Goal: Information Seeking & Learning: Learn about a topic

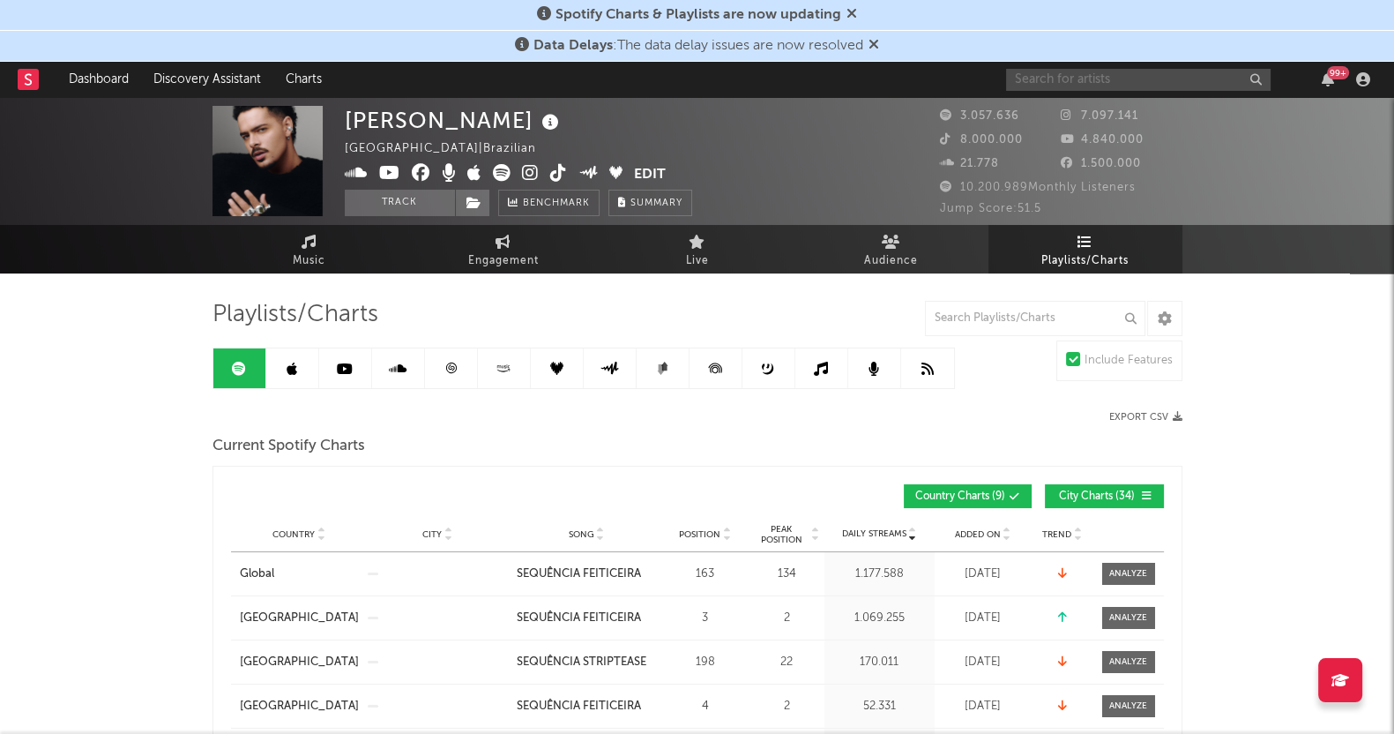
click at [1049, 81] on input "text" at bounding box center [1138, 80] width 265 height 22
click at [1038, 77] on input "text" at bounding box center [1138, 80] width 265 height 22
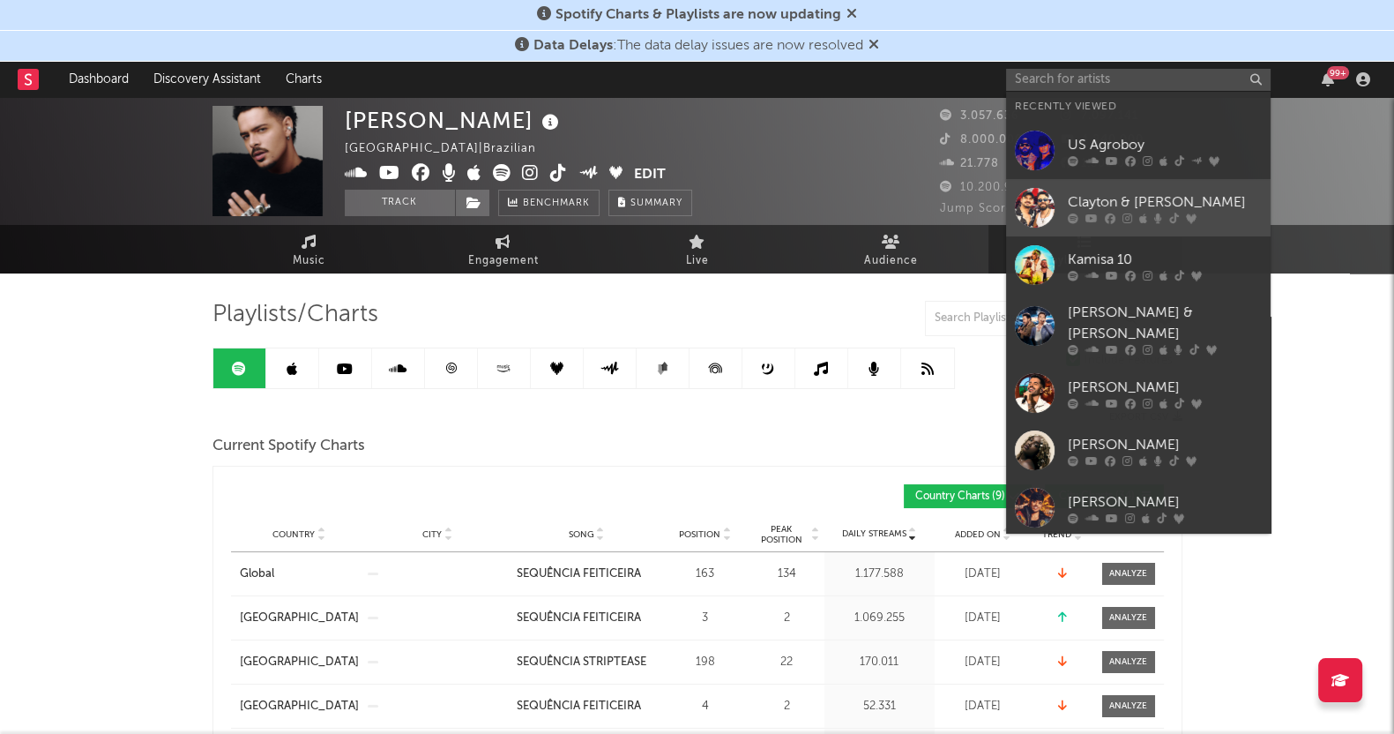
click at [1029, 188] on div at bounding box center [1035, 208] width 40 height 40
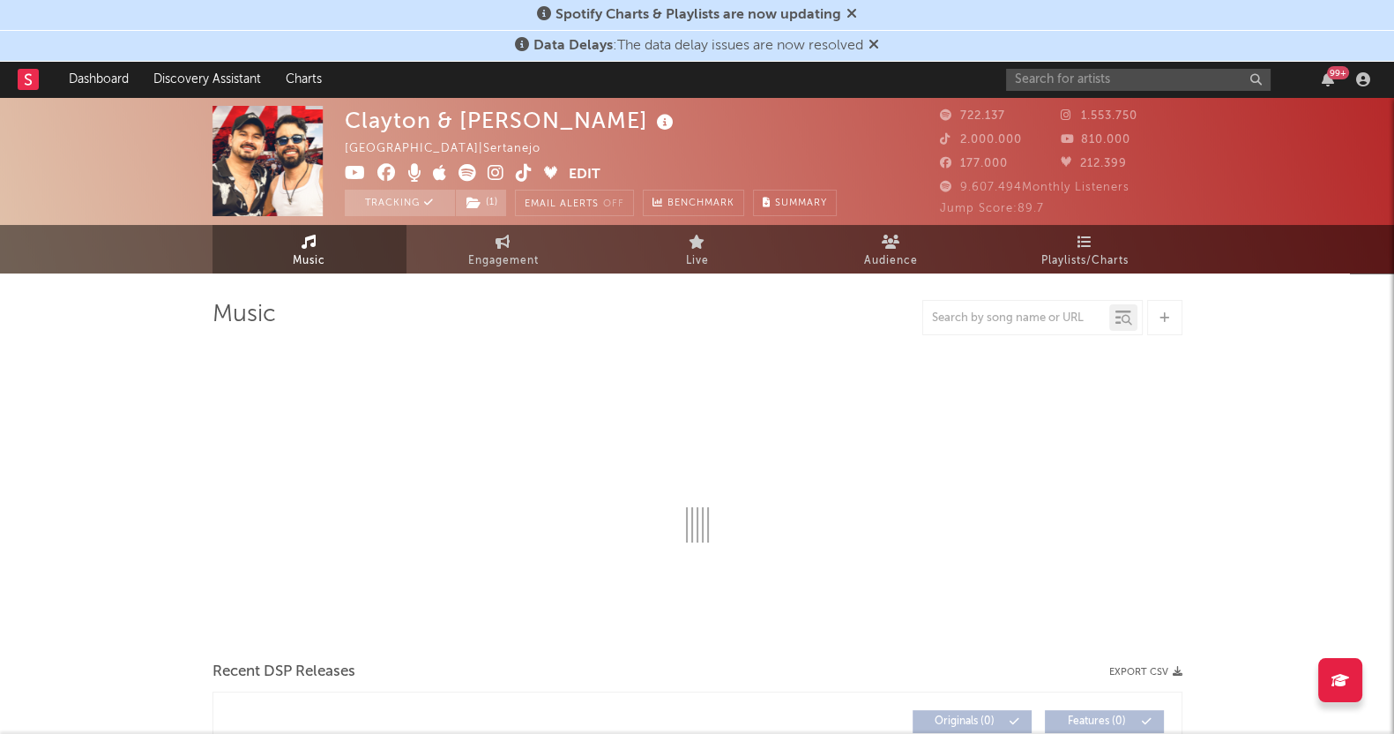
select select "6m"
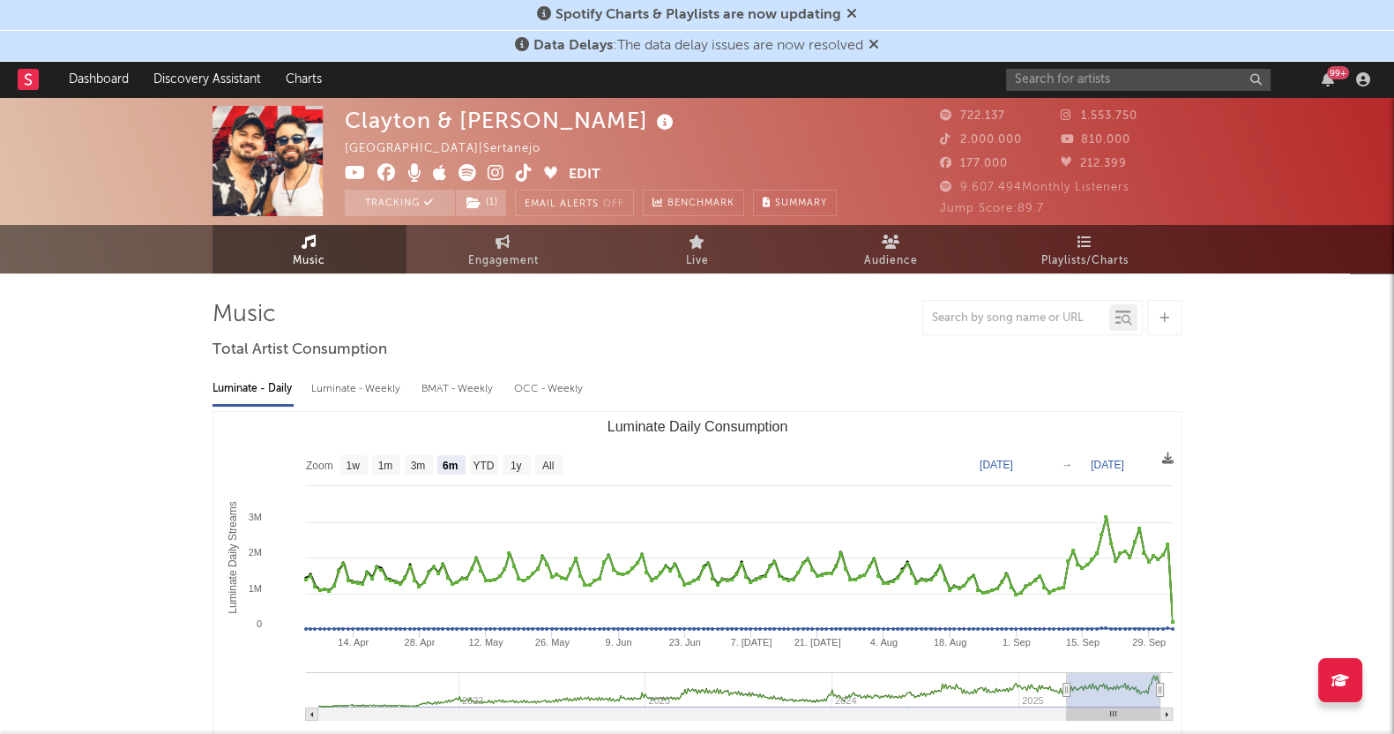
select select "6m"
click at [1131, 256] on link "Playlists/Charts" at bounding box center [1086, 249] width 194 height 49
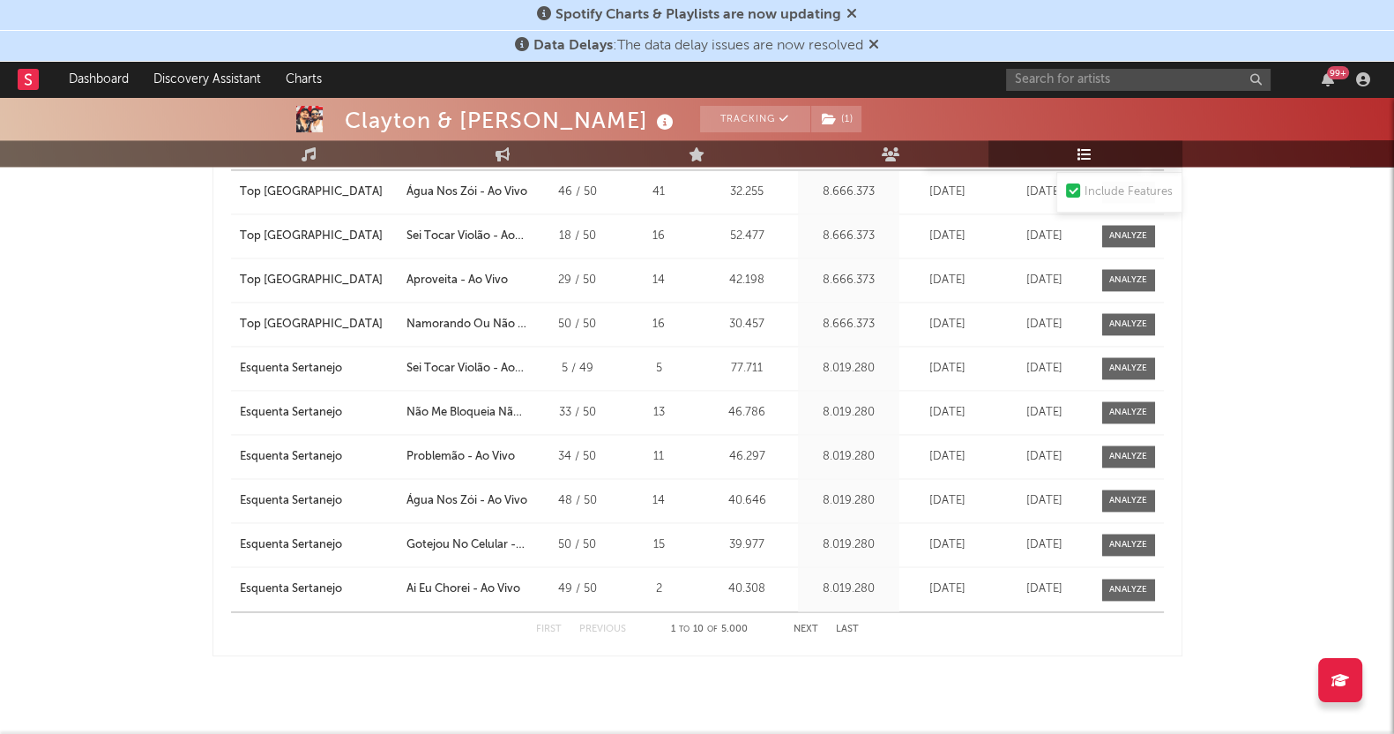
scroll to position [3258, 0]
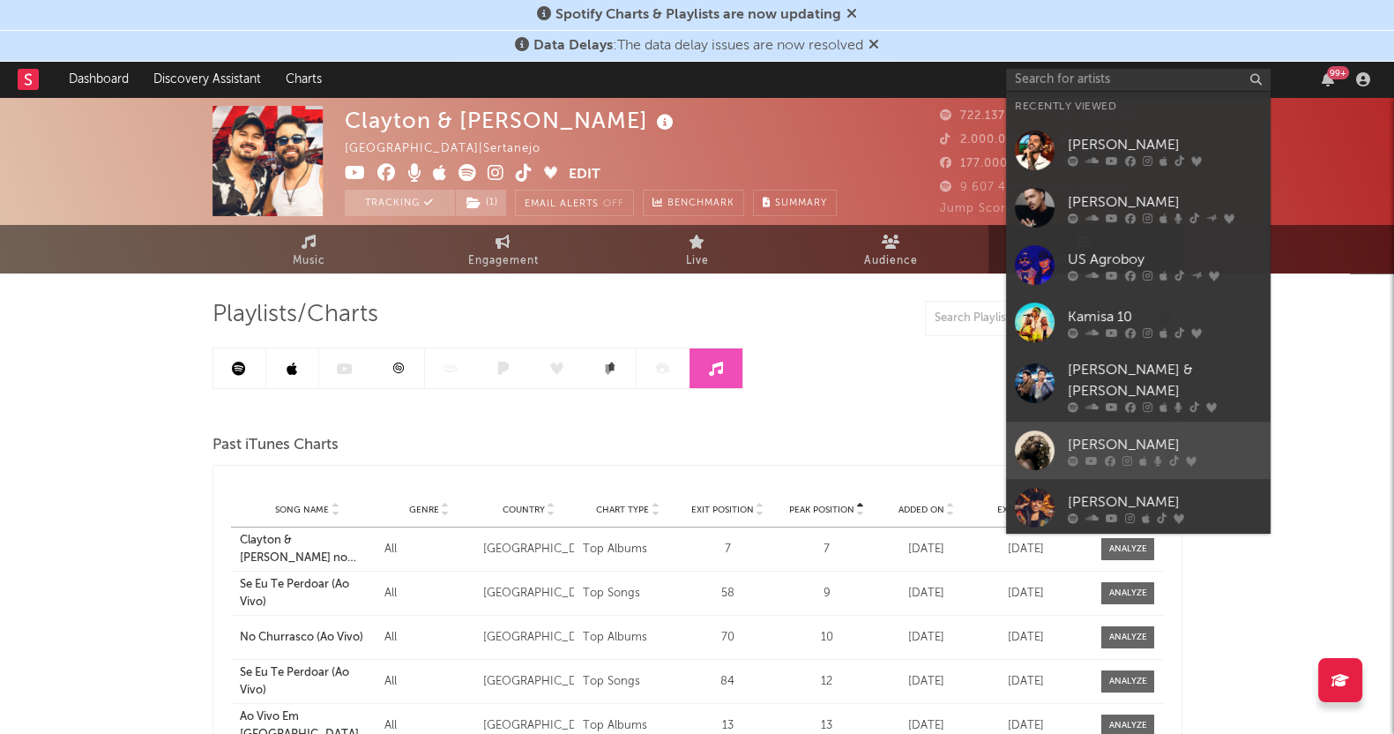
scroll to position [162, 0]
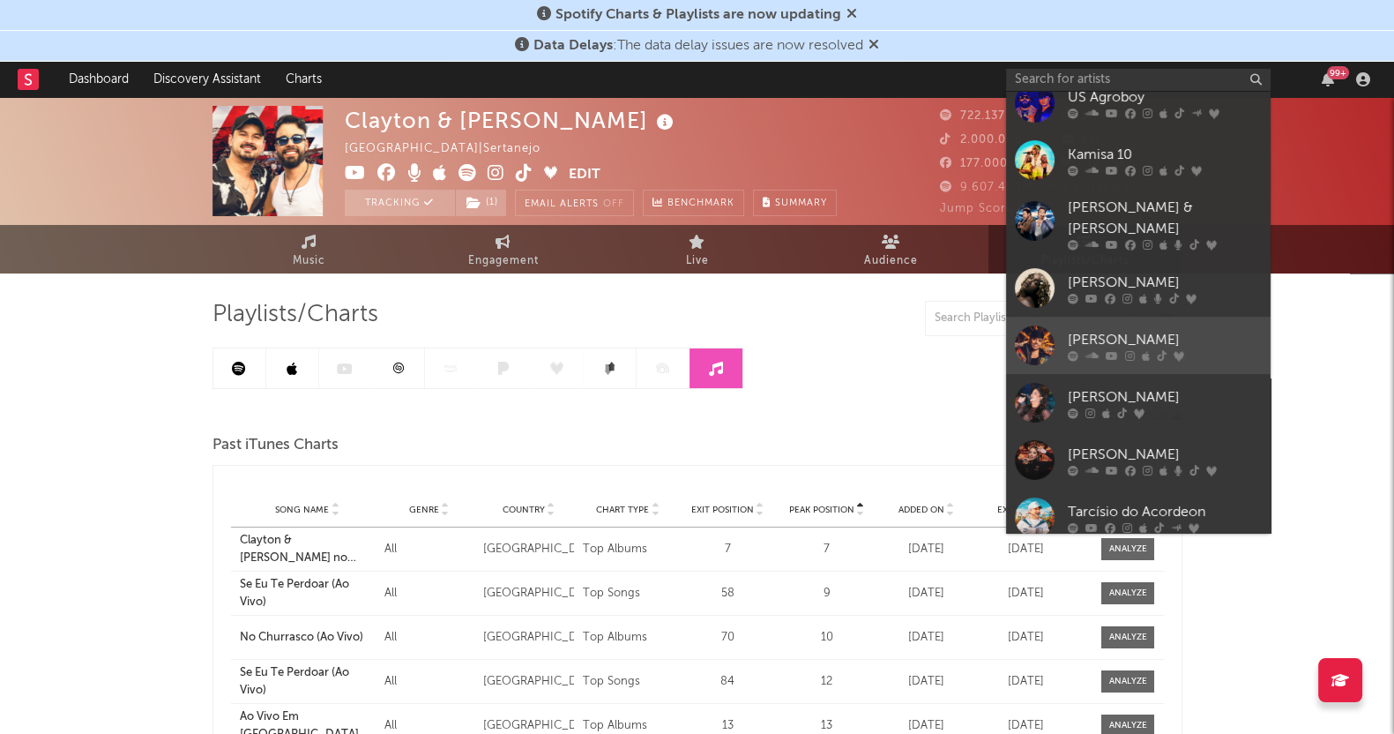
click at [1138, 357] on link "[PERSON_NAME]" at bounding box center [1138, 345] width 265 height 57
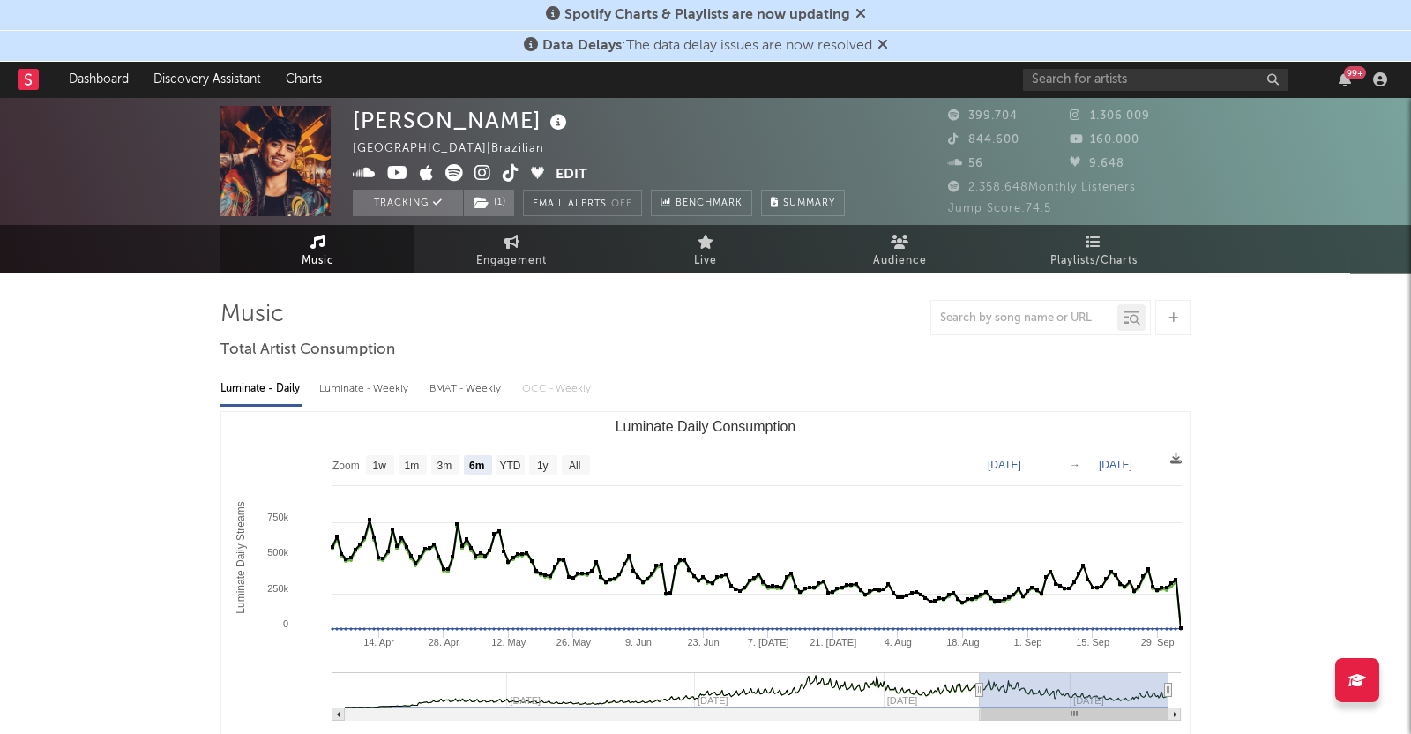
select select "6m"
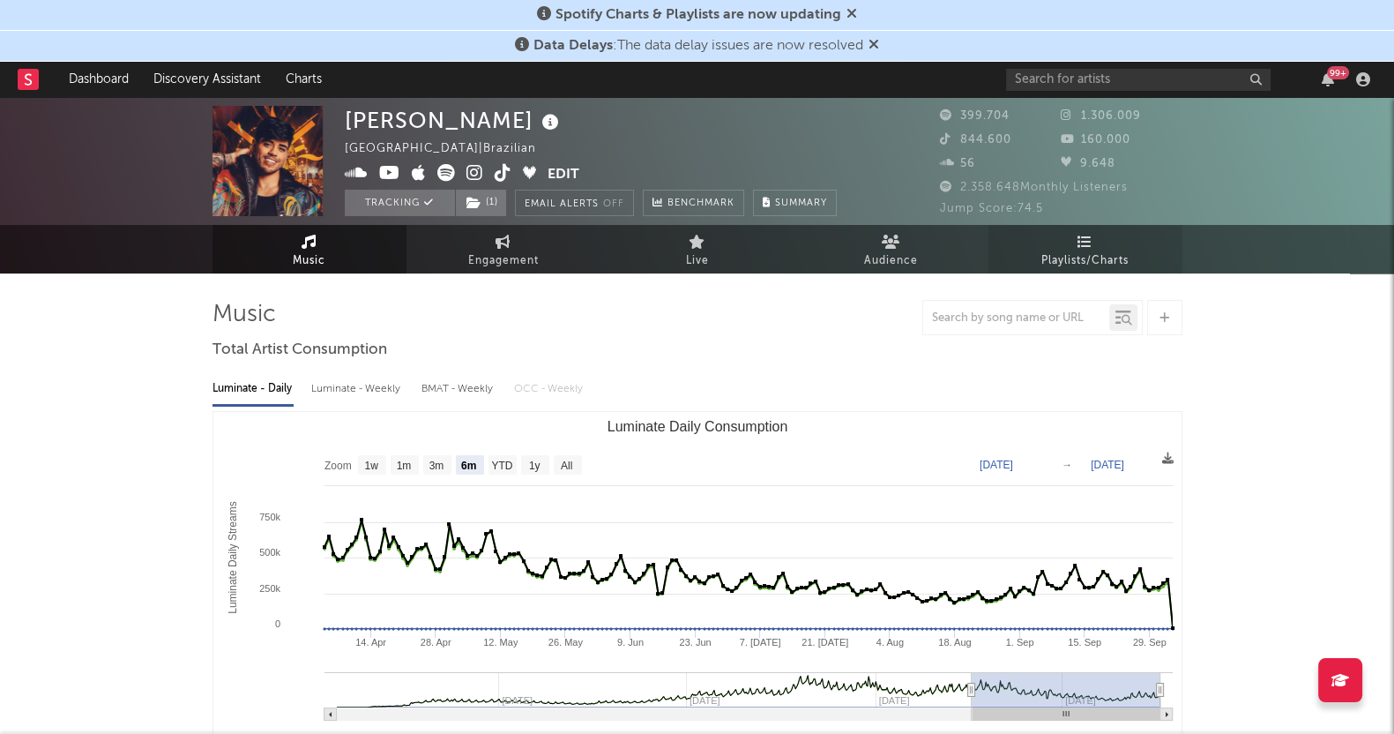
click at [1101, 248] on link "Playlists/Charts" at bounding box center [1086, 249] width 194 height 49
